Goal: Obtain resource: Obtain resource

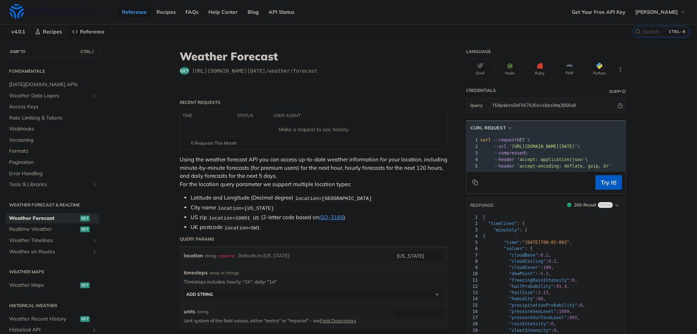
click at [187, 69] on div "get [URL][DOMAIN_NAME][DATE] /weather/forecast" at bounding box center [314, 70] width 268 height 7
drag, startPoint x: 189, startPoint y: 69, endPoint x: 314, endPoint y: 70, distance: 124.5
click at [314, 70] on div "get [URL][DOMAIN_NAME][DATE] /weather/forecast" at bounding box center [314, 70] width 268 height 7
copy span "[URL][DOMAIN_NAME][DATE] /weather/forecast"
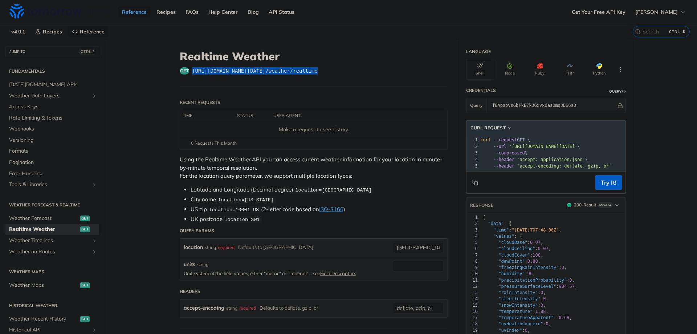
drag, startPoint x: 267, startPoint y: 69, endPoint x: 190, endPoint y: 70, distance: 77.3
click at [190, 70] on div "get https://api.tomorrow.io/v4 /weather/realtime" at bounding box center [314, 70] width 268 height 7
copy span "https://api.tomorrow.io/v4 /weather/realtime"
